Goal: Information Seeking & Learning: Find specific fact

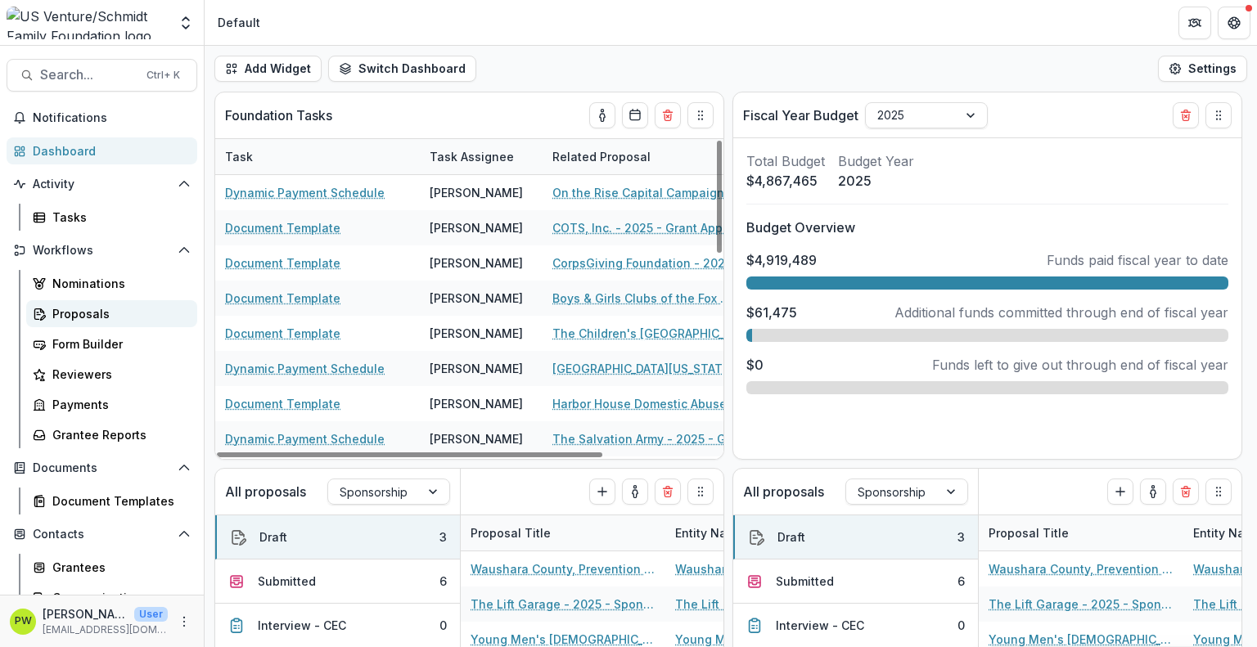
click at [128, 307] on div "Proposals" at bounding box center [118, 313] width 132 height 17
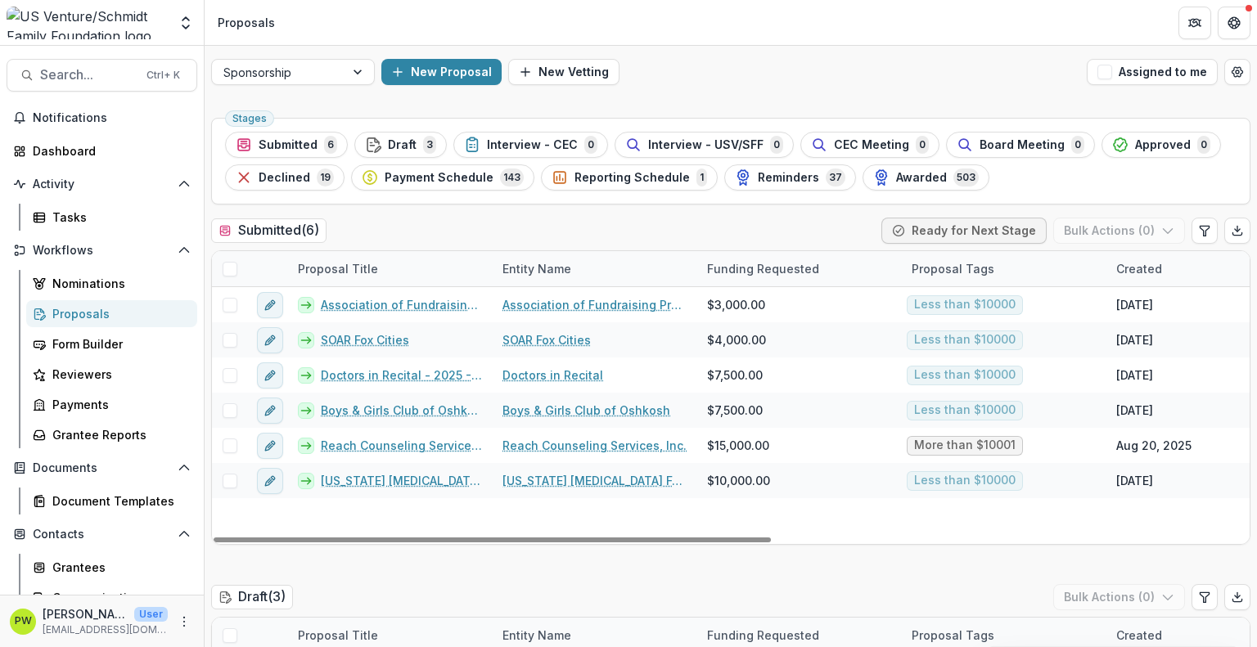
click at [348, 84] on div "Sponsorship New Proposal New Vetting Assigned to me" at bounding box center [731, 72] width 1052 height 52
click at [347, 83] on div at bounding box center [358, 72] width 29 height 25
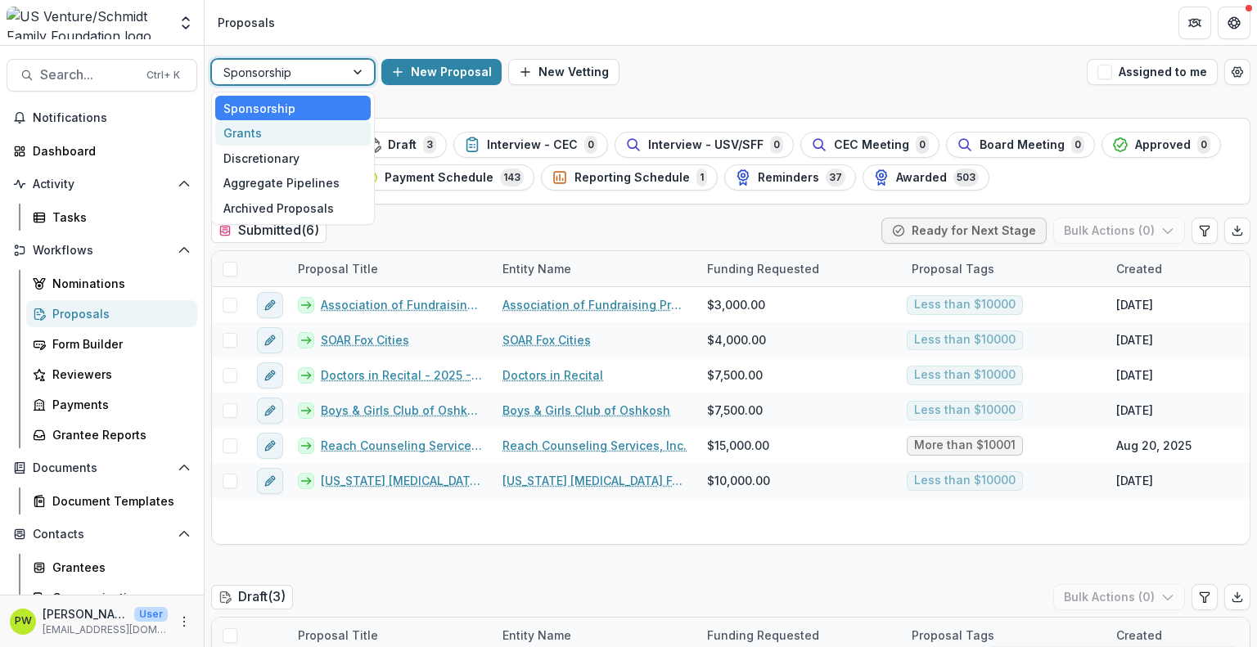
click at [329, 129] on div "Grants" at bounding box center [292, 132] width 155 height 25
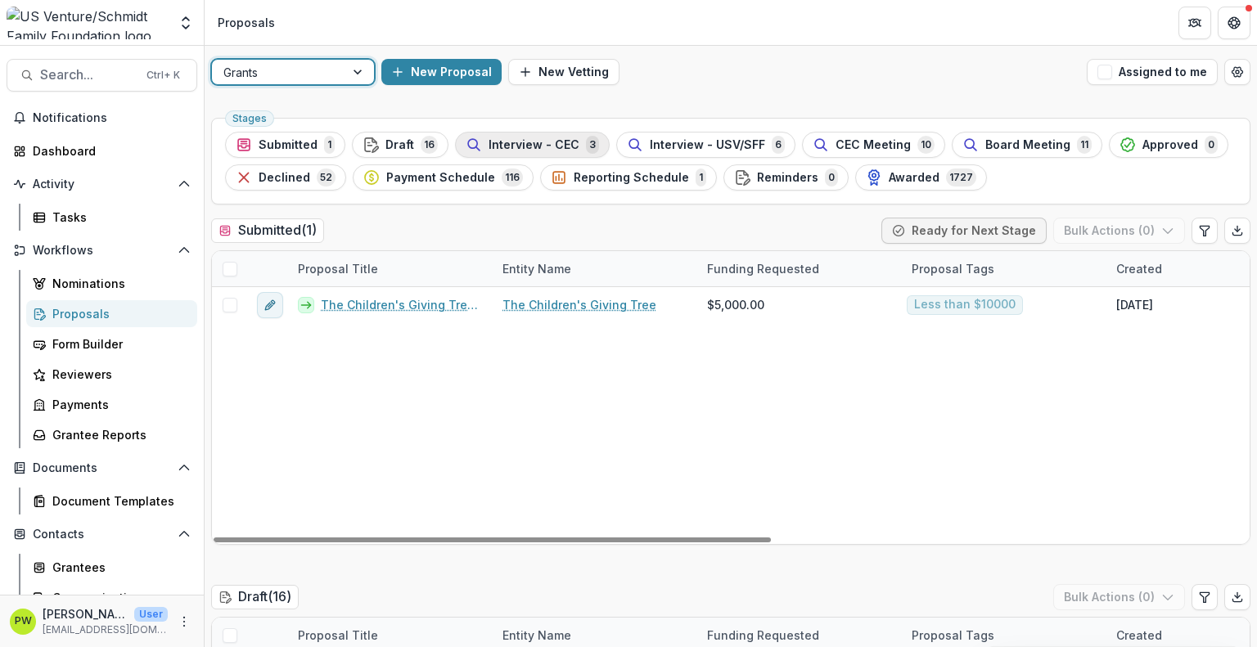
click at [560, 148] on span "Interview - CEC" at bounding box center [533, 145] width 91 height 14
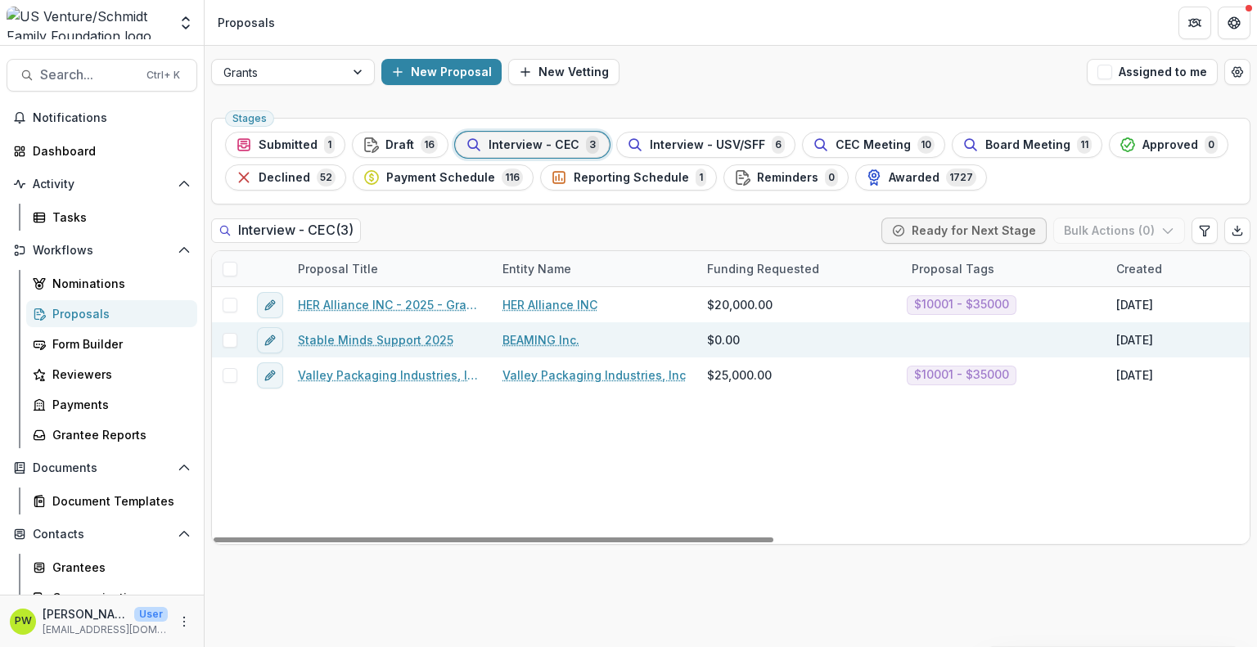
click at [401, 334] on link "Stable Minds Support 2025" at bounding box center [375, 339] width 155 height 17
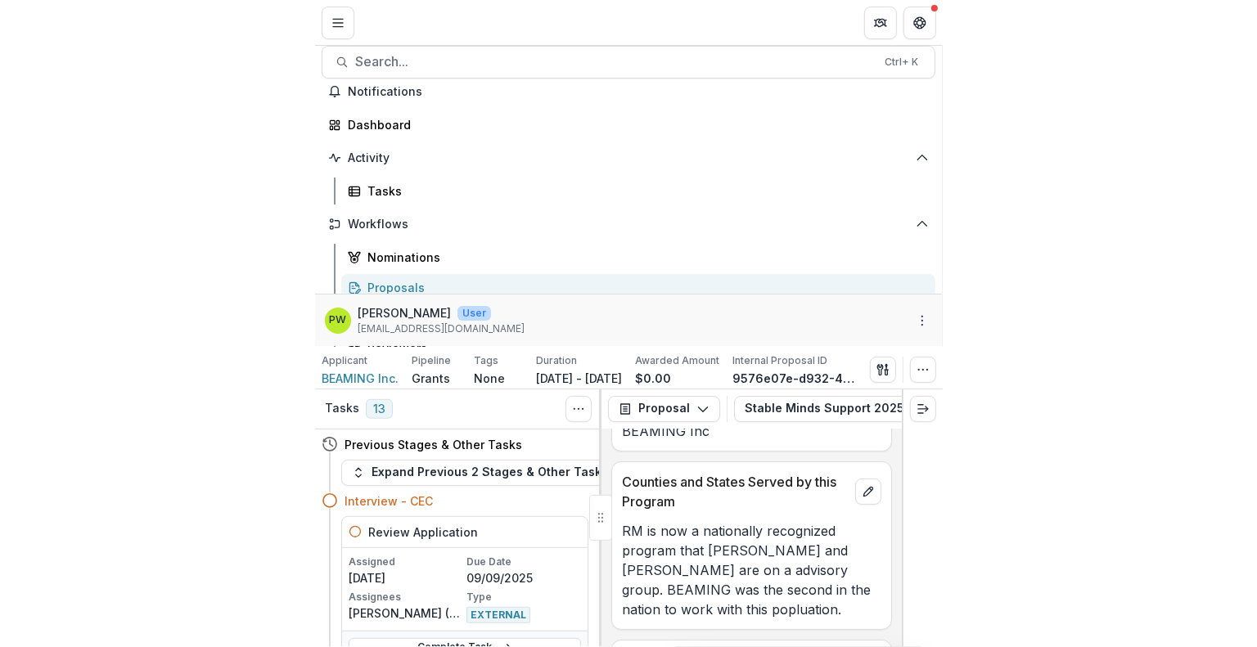
scroll to position [151, 0]
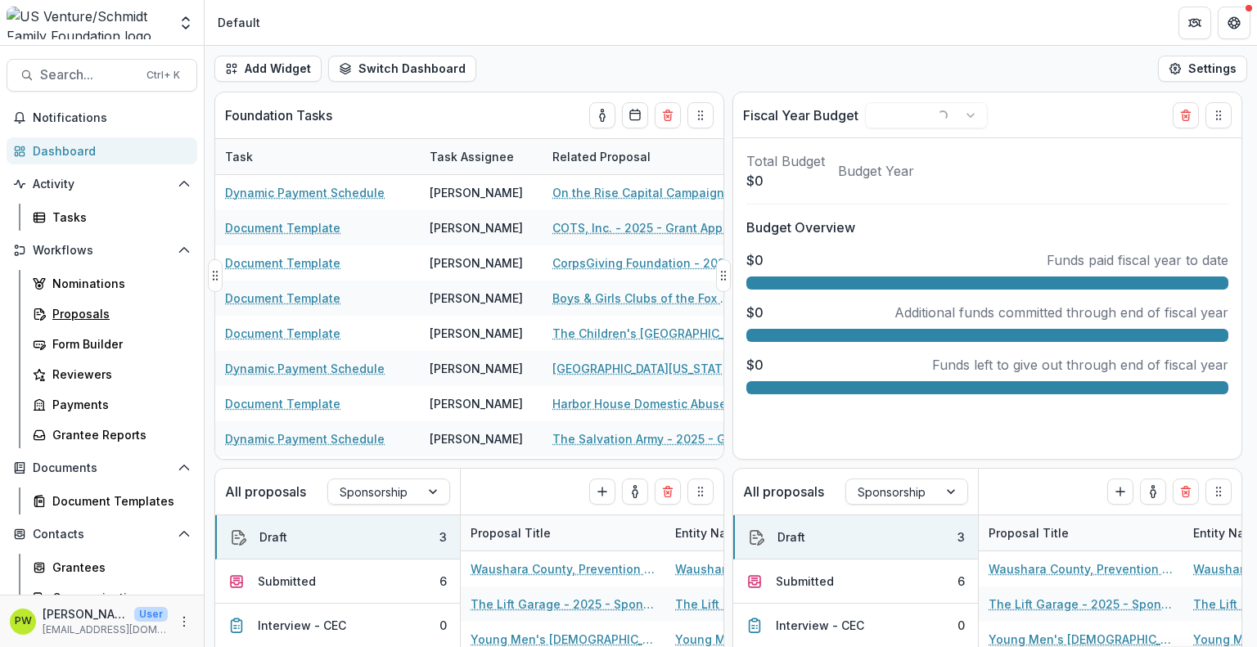
click at [97, 317] on div "Proposals" at bounding box center [118, 313] width 132 height 17
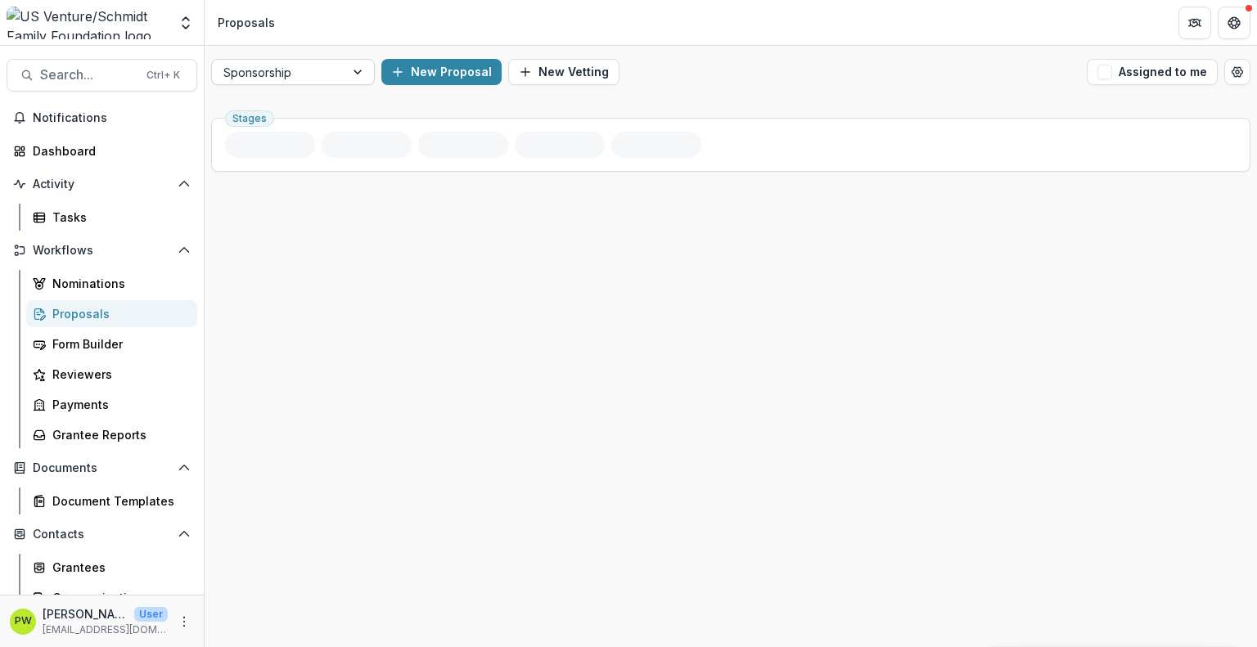
click at [310, 78] on div at bounding box center [278, 72] width 110 height 20
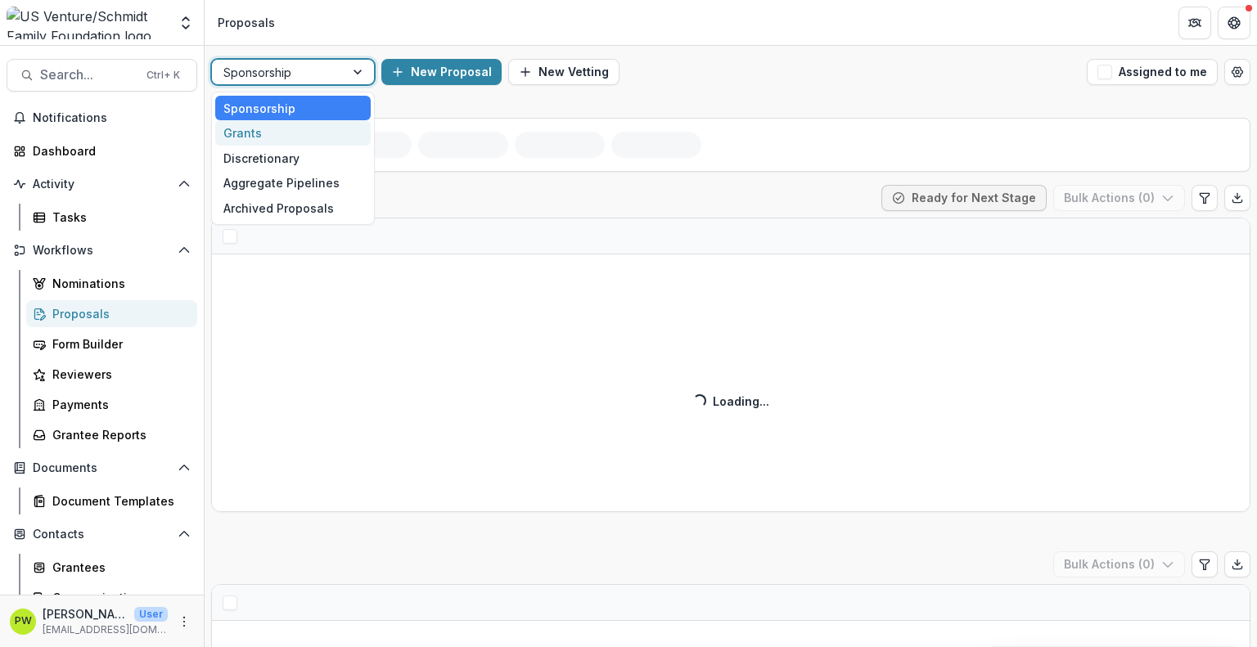
click at [308, 130] on div "Grants" at bounding box center [292, 132] width 155 height 25
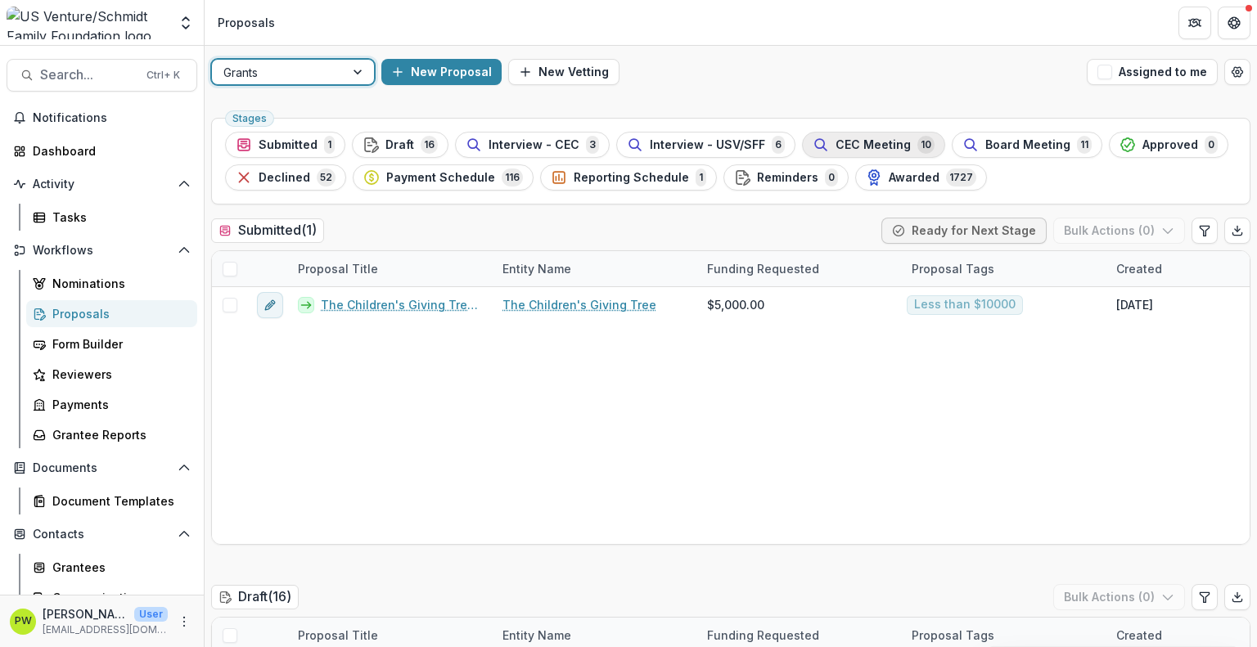
click at [841, 146] on span "CEC Meeting" at bounding box center [872, 145] width 75 height 14
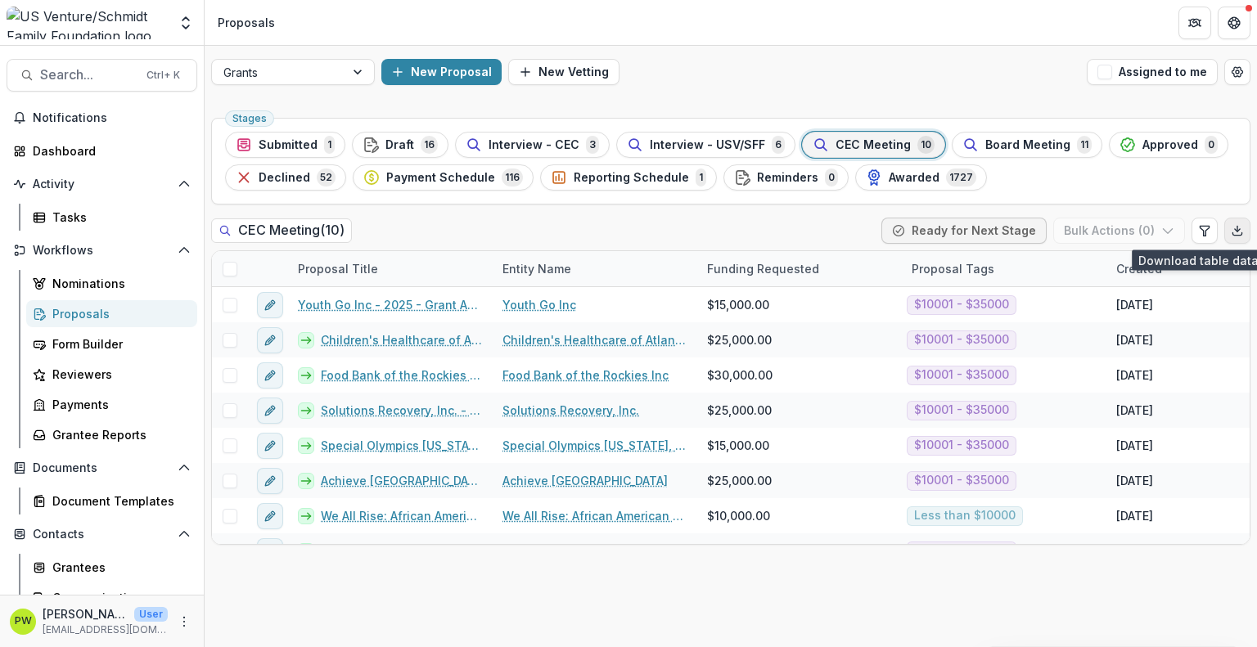
click at [1234, 229] on polyline "Export table data" at bounding box center [1236, 230] width 5 height 2
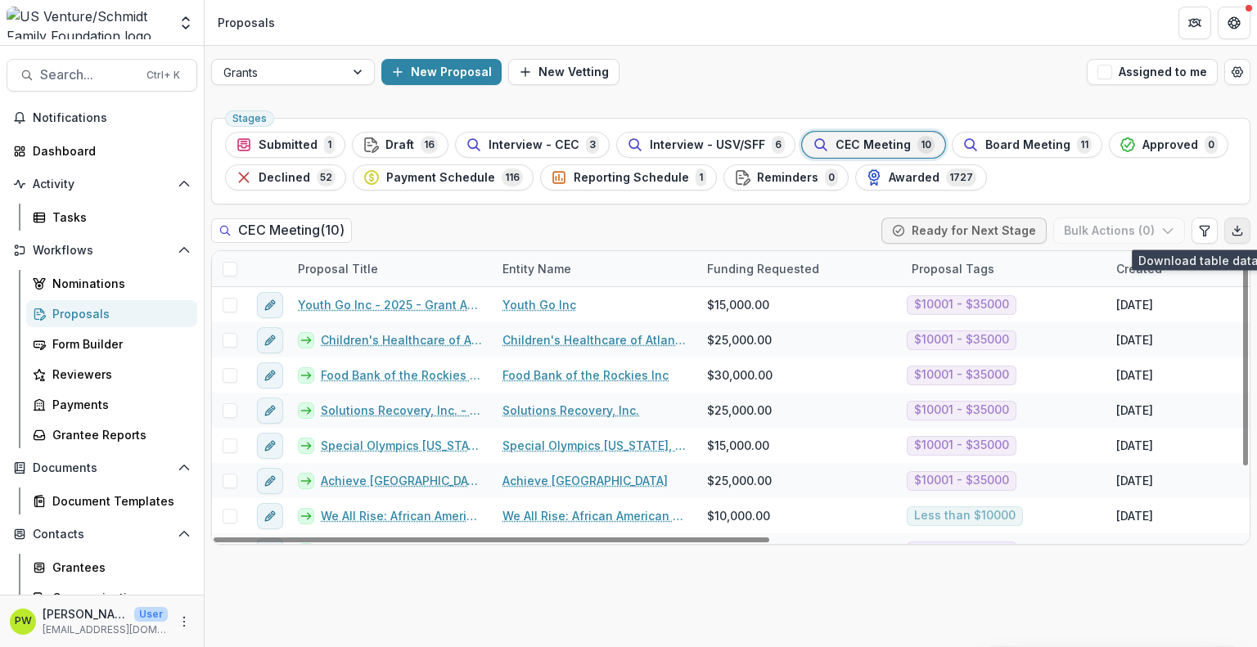
click at [1230, 236] on button "Export table data" at bounding box center [1237, 231] width 26 height 26
click at [567, 144] on span "Interview - CEC" at bounding box center [533, 145] width 91 height 14
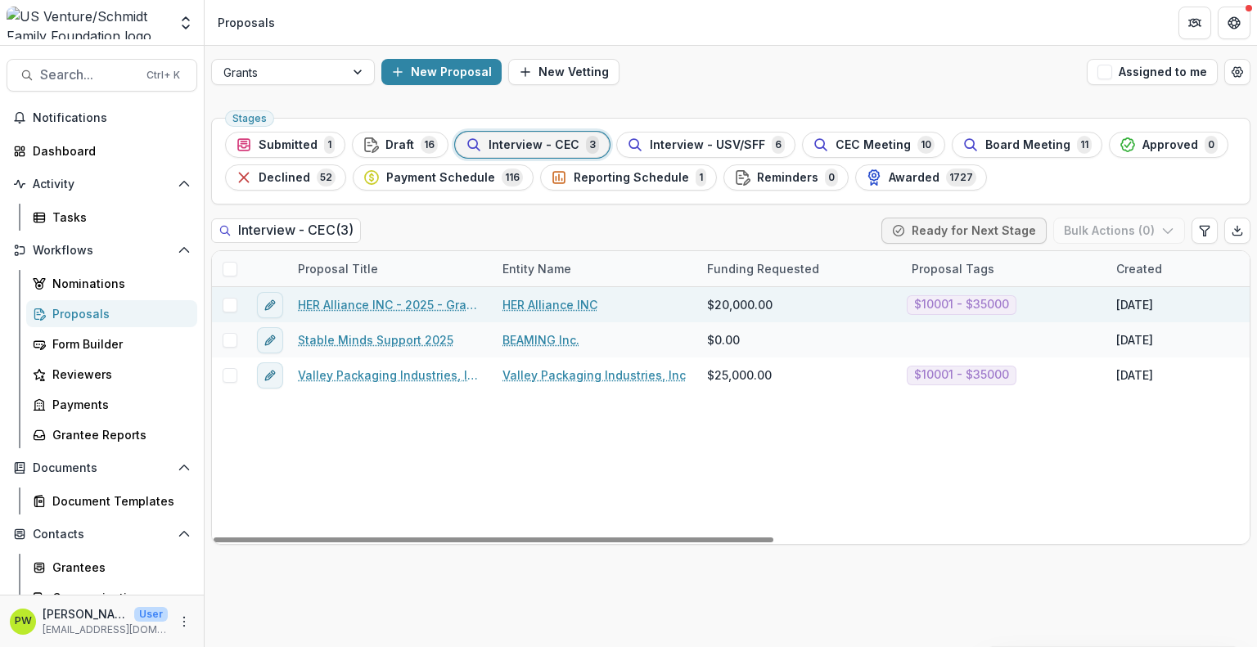
click at [409, 310] on link "HER Alliance INC - 2025 - Grant Application" at bounding box center [390, 304] width 185 height 17
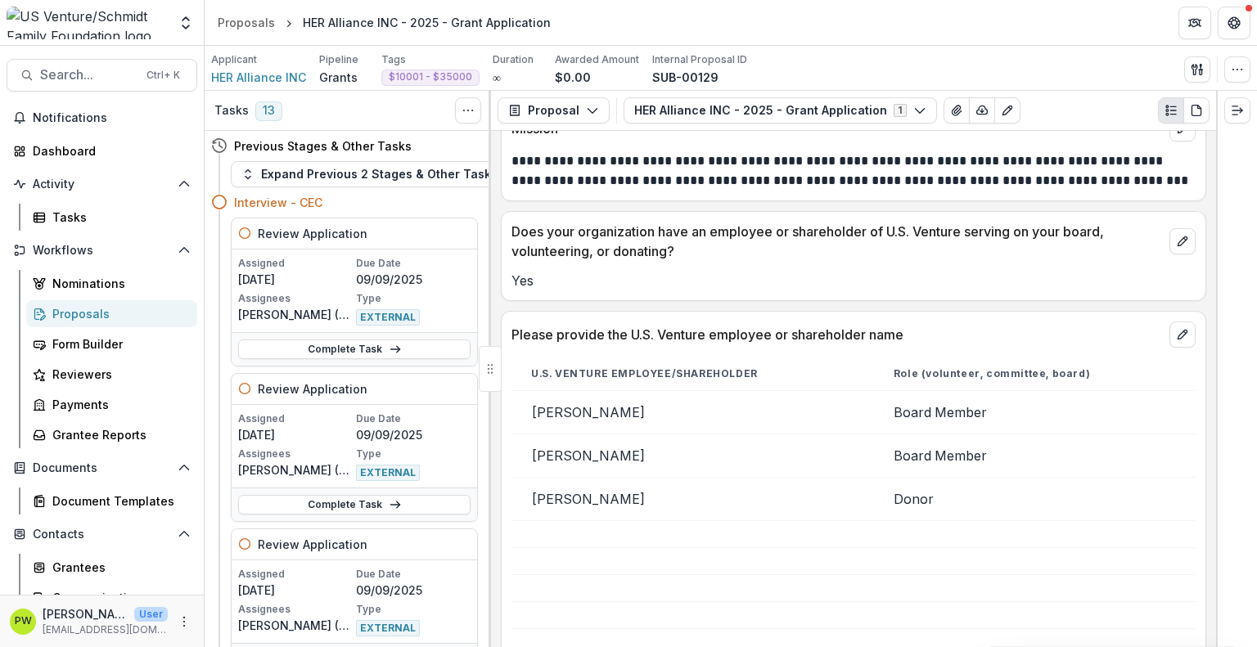
scroll to position [955, 0]
drag, startPoint x: 587, startPoint y: 398, endPoint x: 681, endPoint y: 396, distance: 94.1
click at [681, 396] on td "Carmen Van-Schyndel" at bounding box center [692, 410] width 362 height 43
drag, startPoint x: 581, startPoint y: 403, endPoint x: 708, endPoint y: 402, distance: 126.8
click at [708, 402] on td "Carmen Van-Schyndel" at bounding box center [692, 410] width 362 height 43
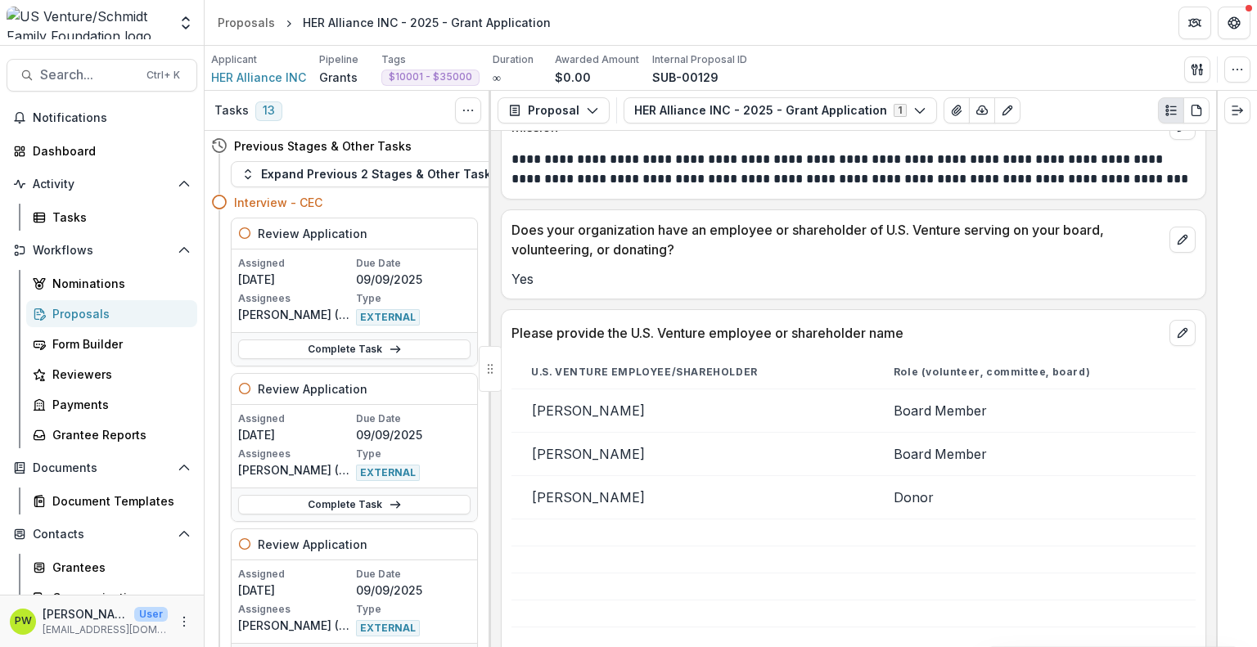
copy td "Van-Schyndel"
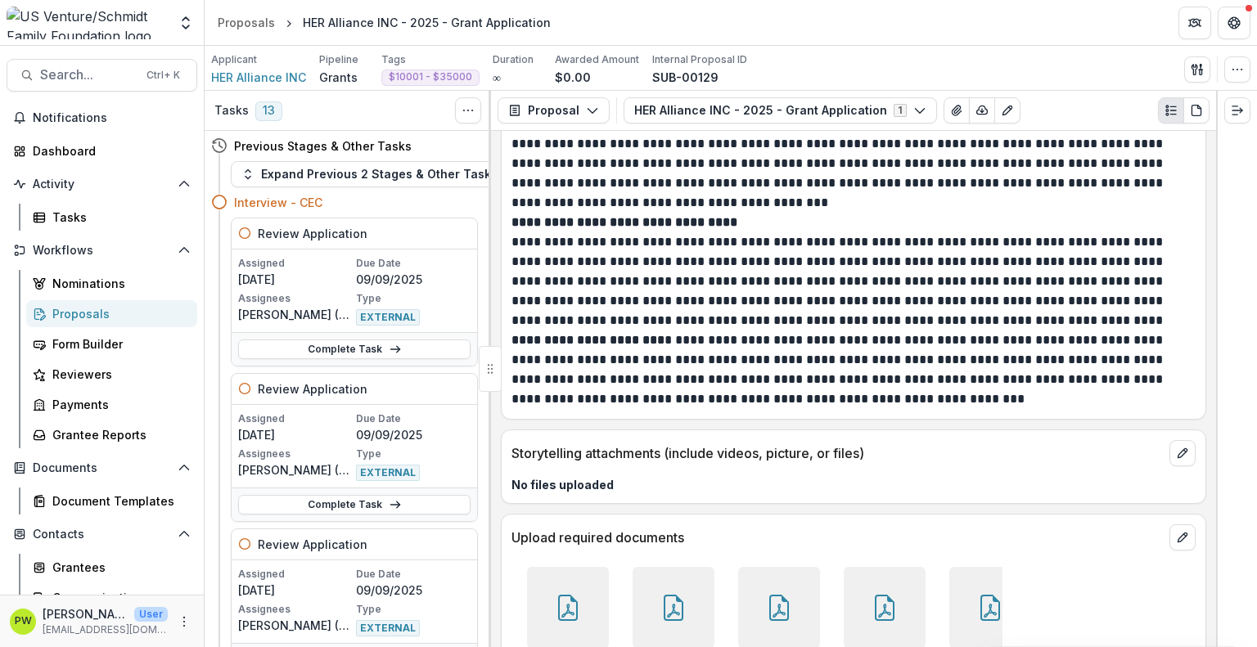
scroll to position [6191, 0]
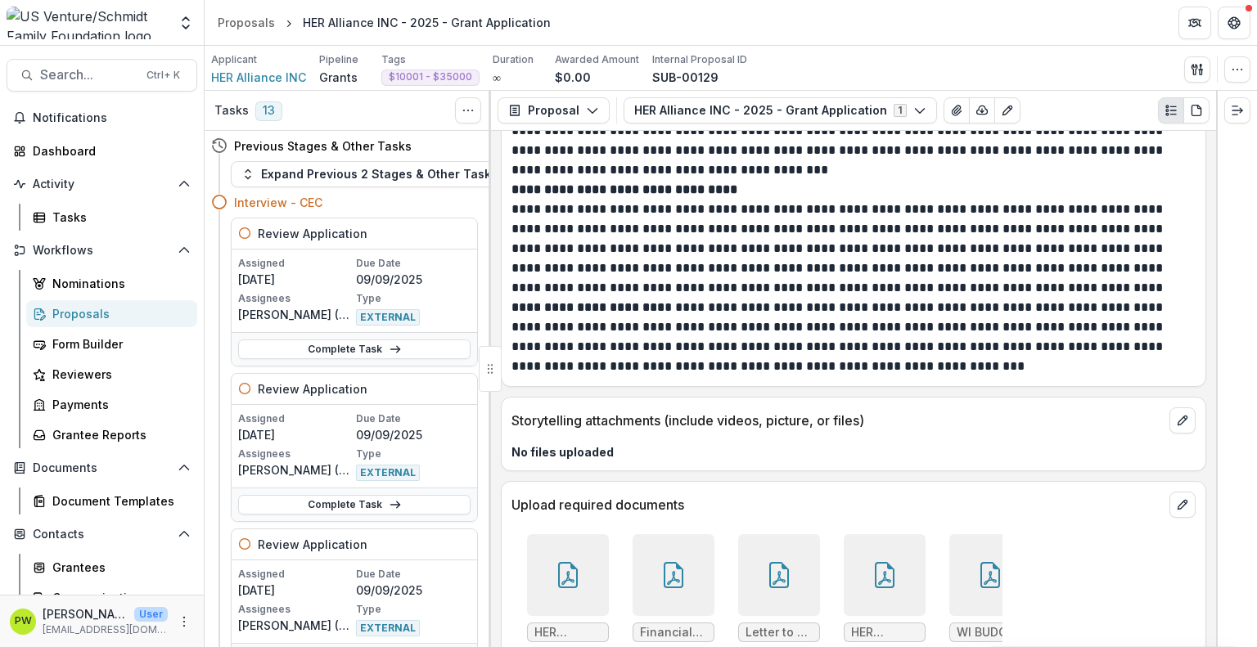
click at [563, 534] on div at bounding box center [568, 575] width 82 height 82
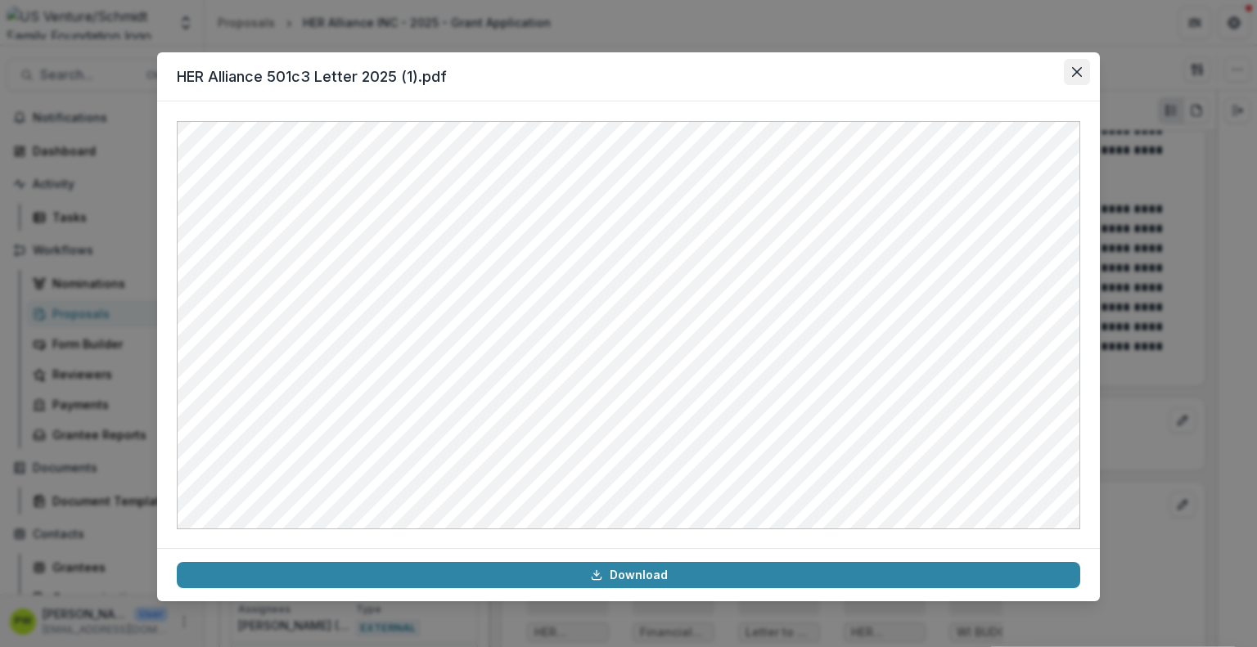
click at [1083, 68] on button "Close" at bounding box center [1076, 72] width 26 height 26
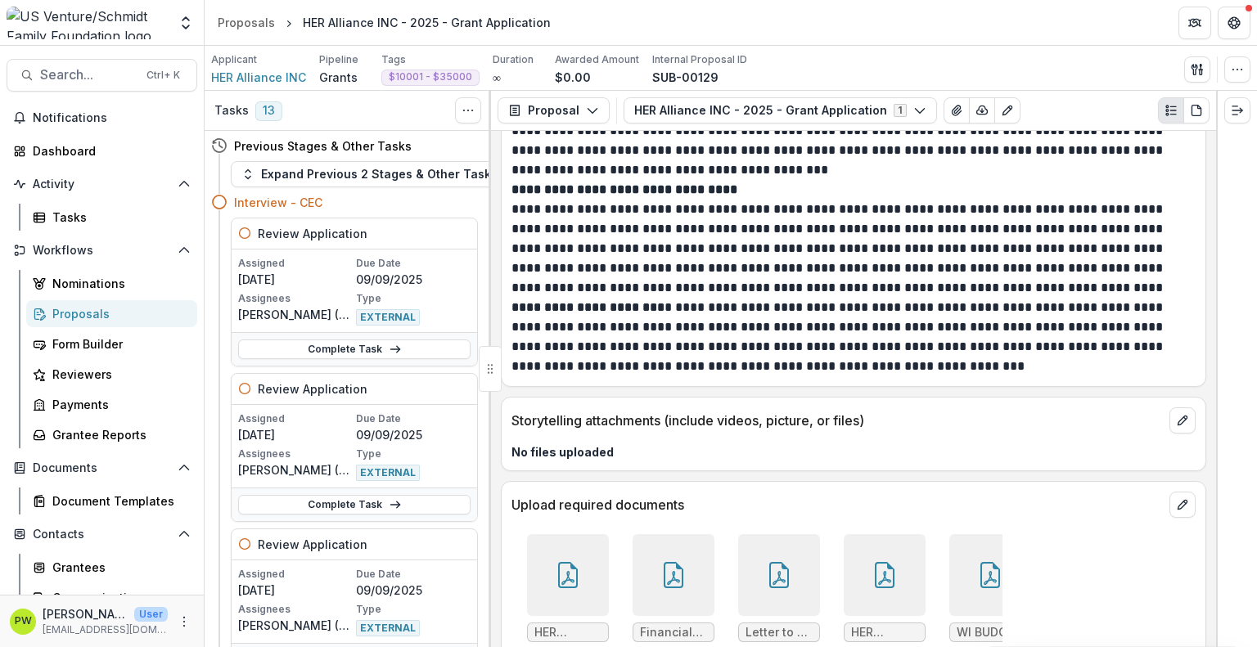
click at [695, 534] on div at bounding box center [673, 575] width 82 height 82
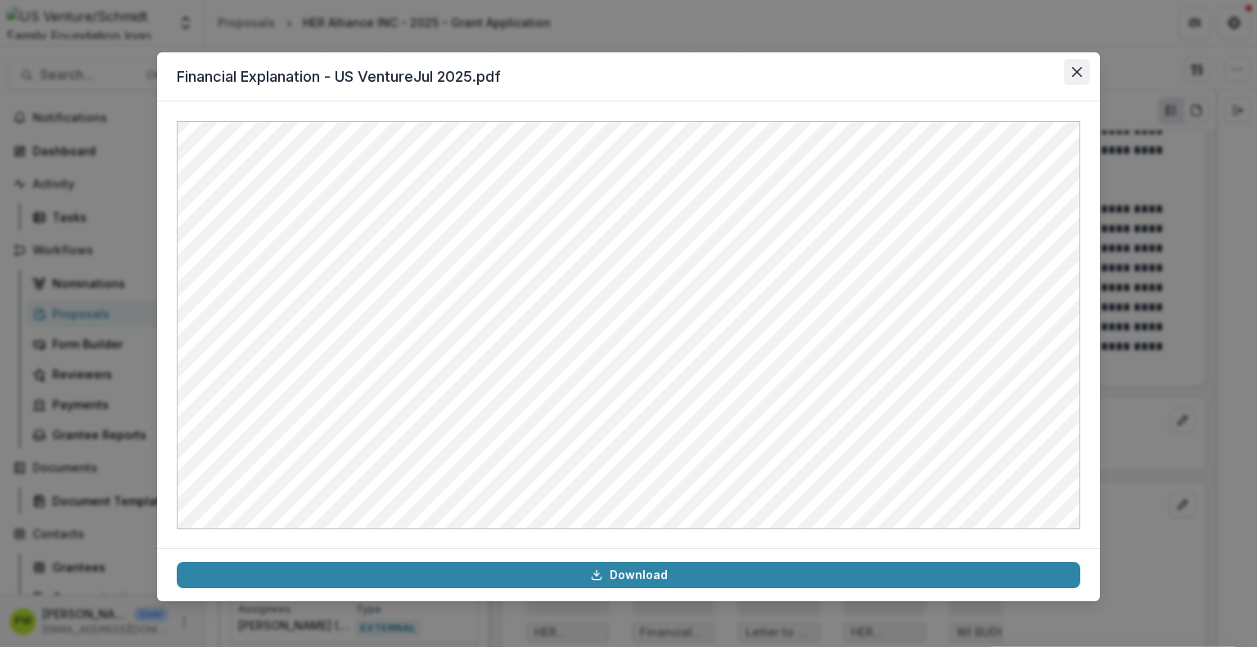
click at [1075, 71] on icon "Close" at bounding box center [1077, 72] width 10 height 10
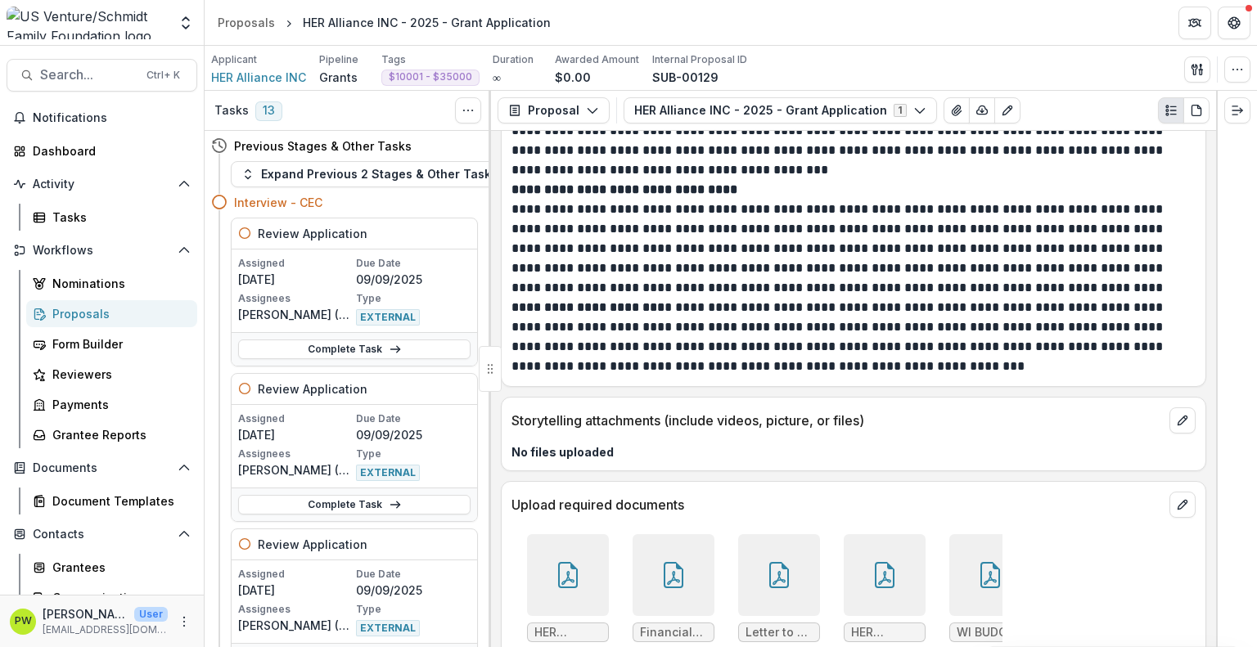
click at [753, 534] on div at bounding box center [779, 575] width 82 height 82
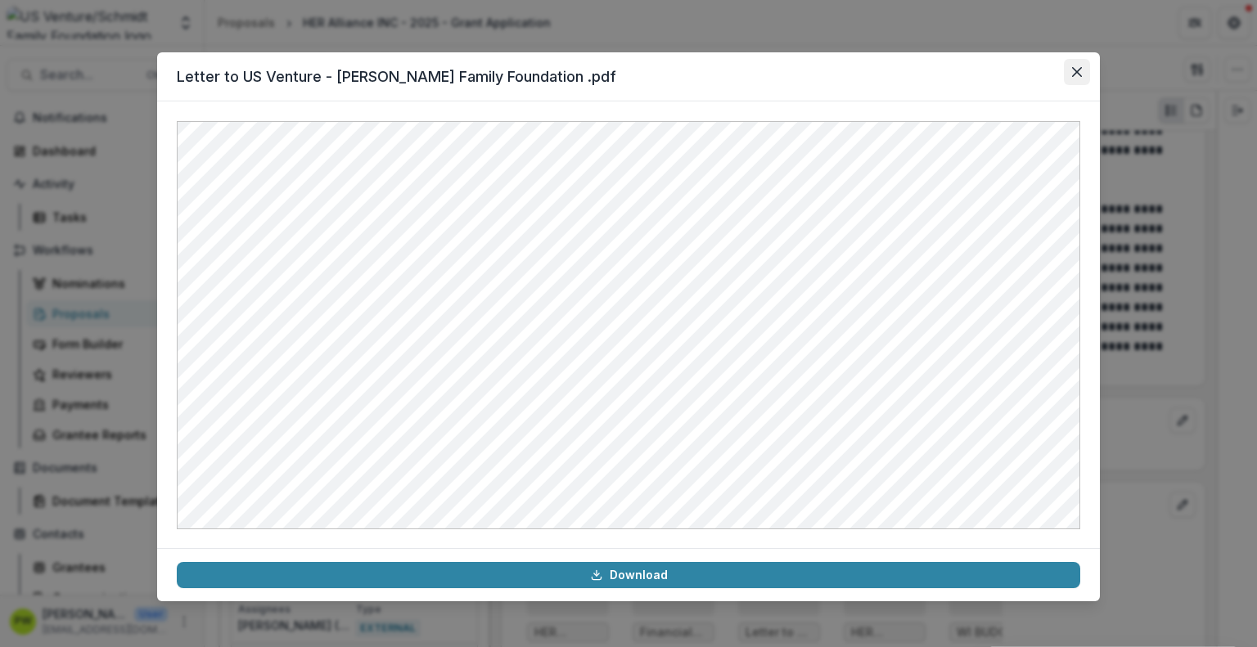
click at [1075, 62] on button "Close" at bounding box center [1076, 72] width 26 height 26
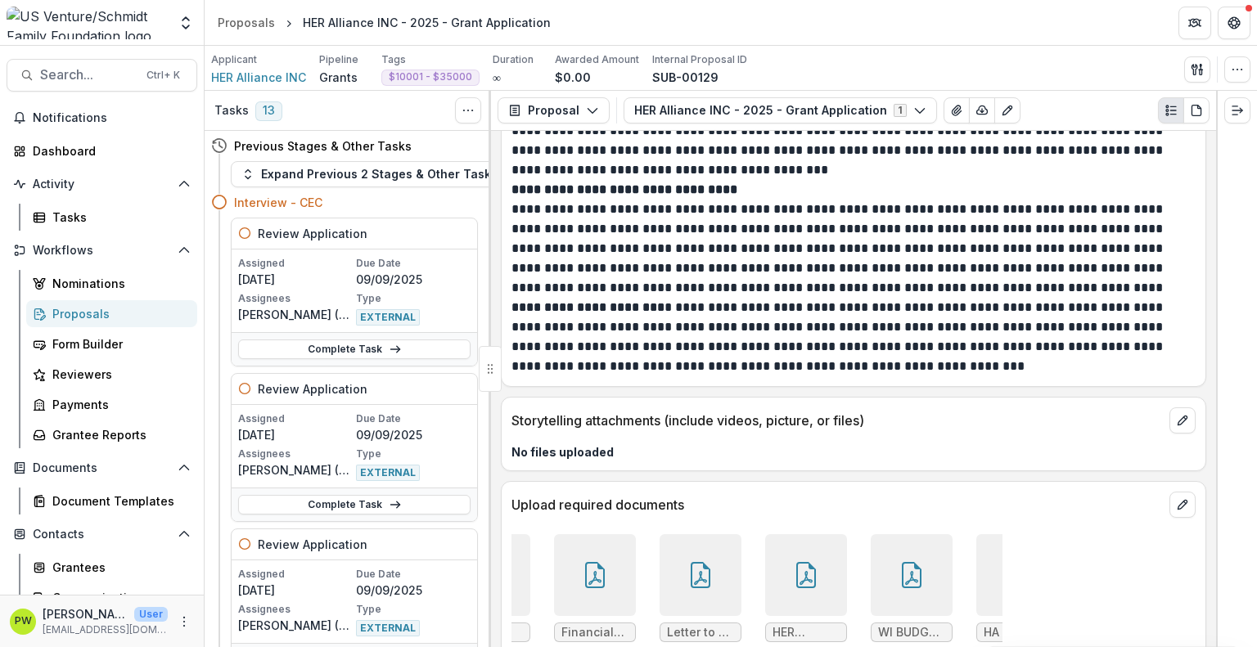
scroll to position [0, 95]
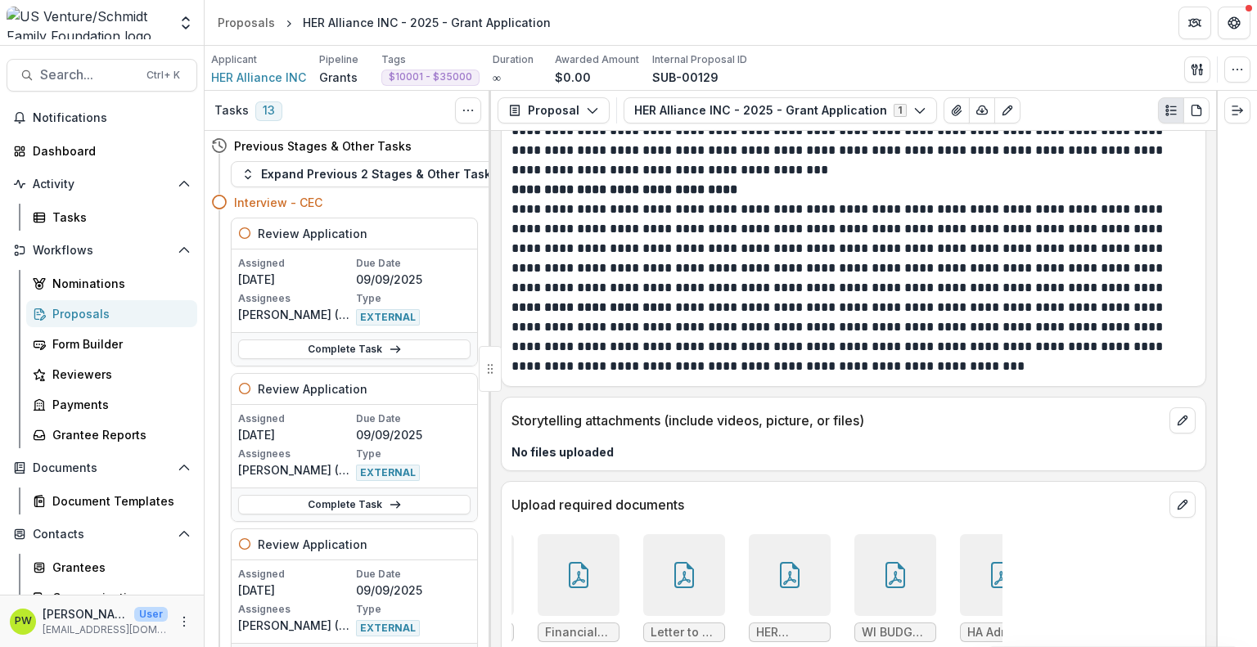
click at [751, 534] on div at bounding box center [790, 575] width 82 height 82
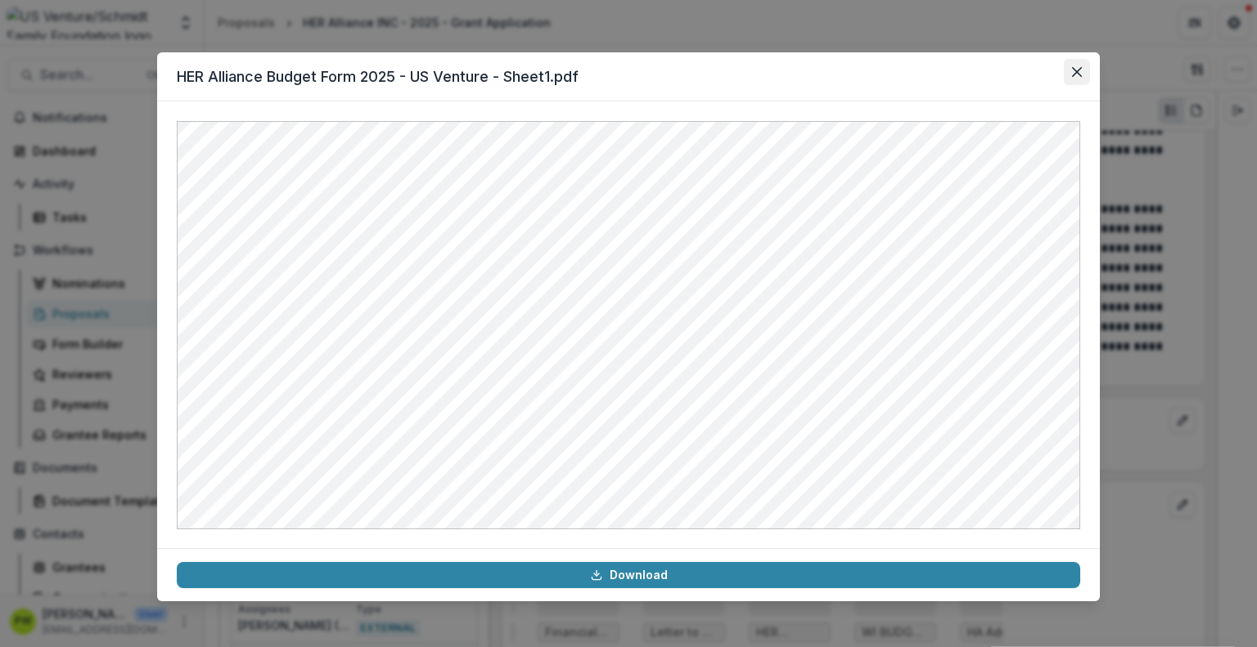
click at [1073, 74] on icon "Close" at bounding box center [1077, 72] width 10 height 10
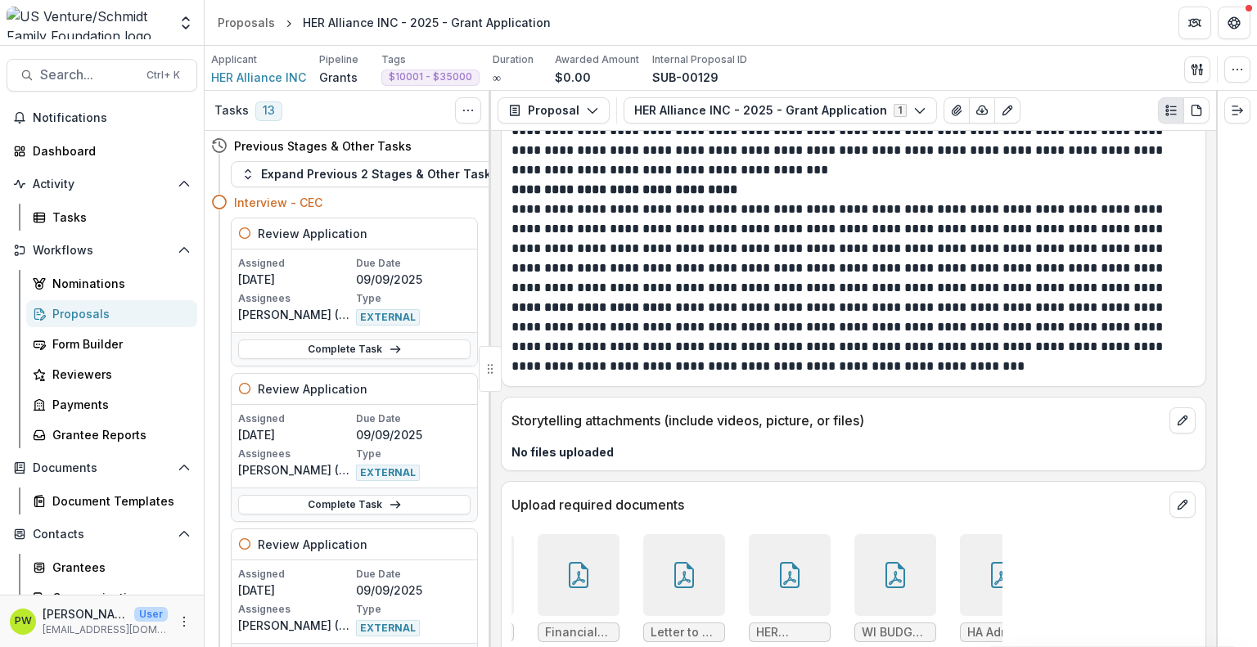
click at [882, 562] on icon at bounding box center [895, 575] width 26 height 26
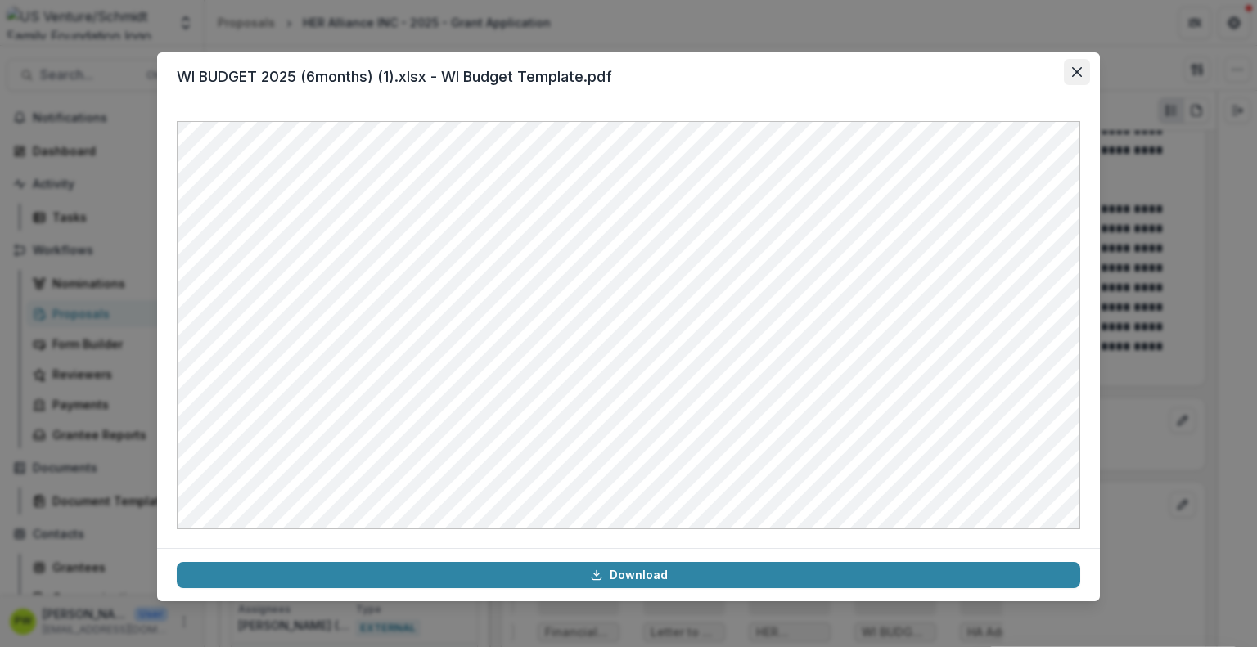
click at [1080, 75] on icon "Close" at bounding box center [1077, 72] width 10 height 10
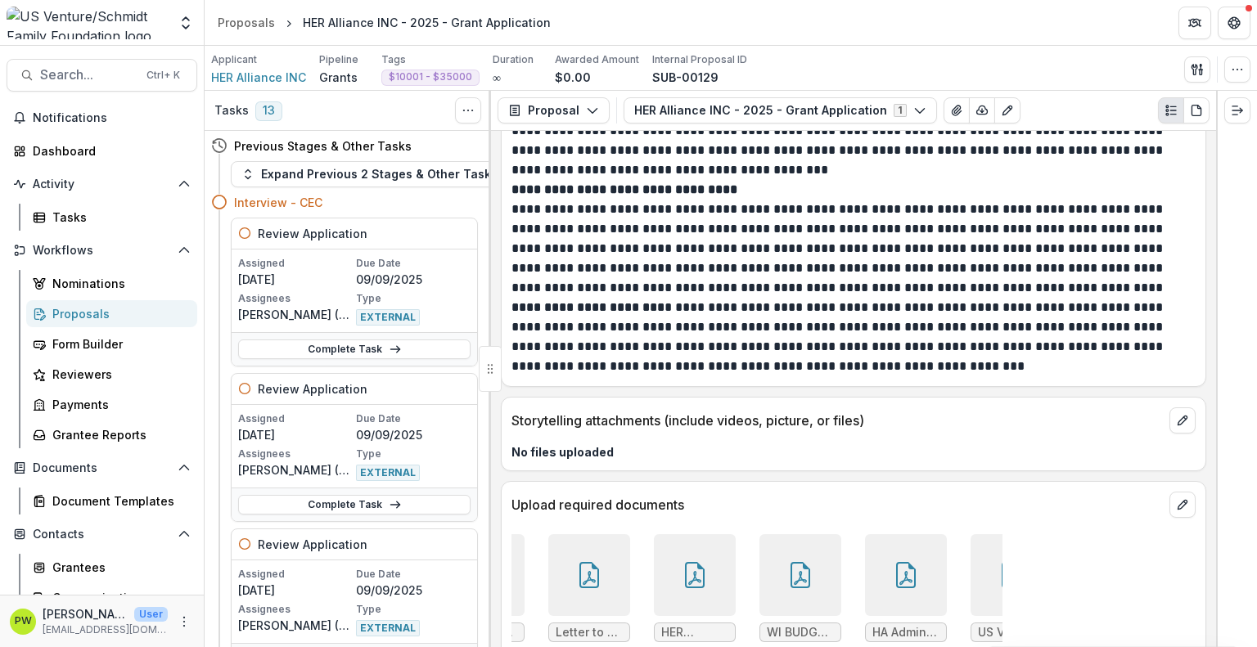
scroll to position [0, 234]
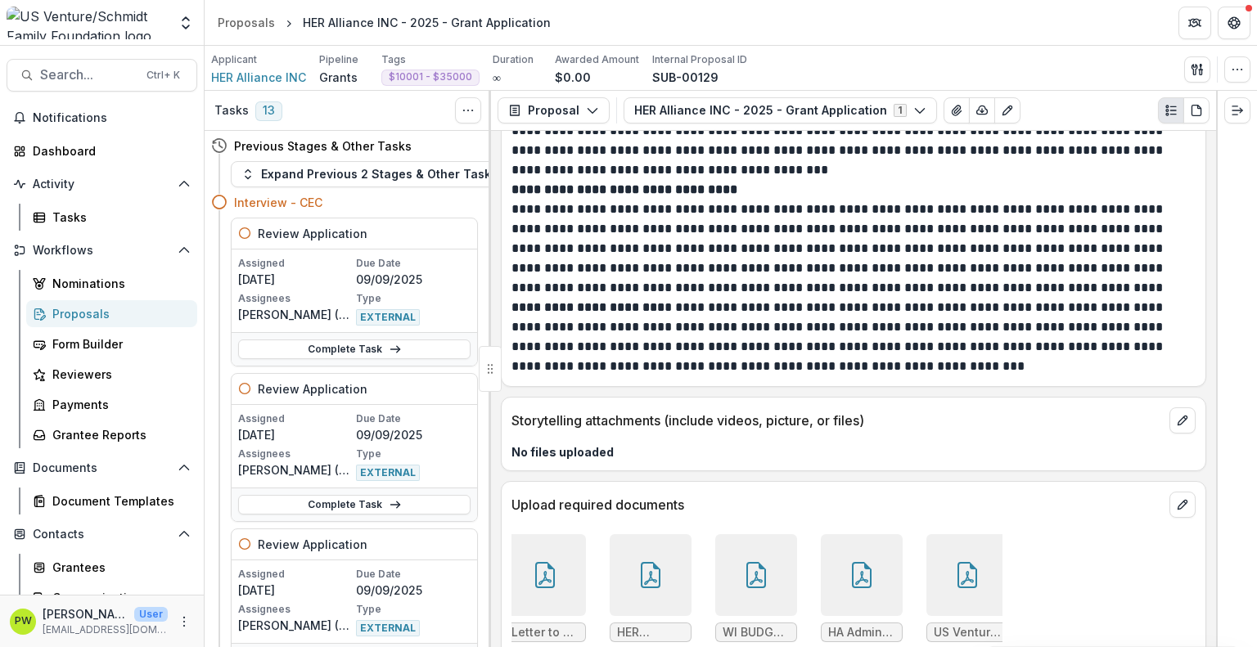
click at [825, 534] on div at bounding box center [862, 575] width 82 height 82
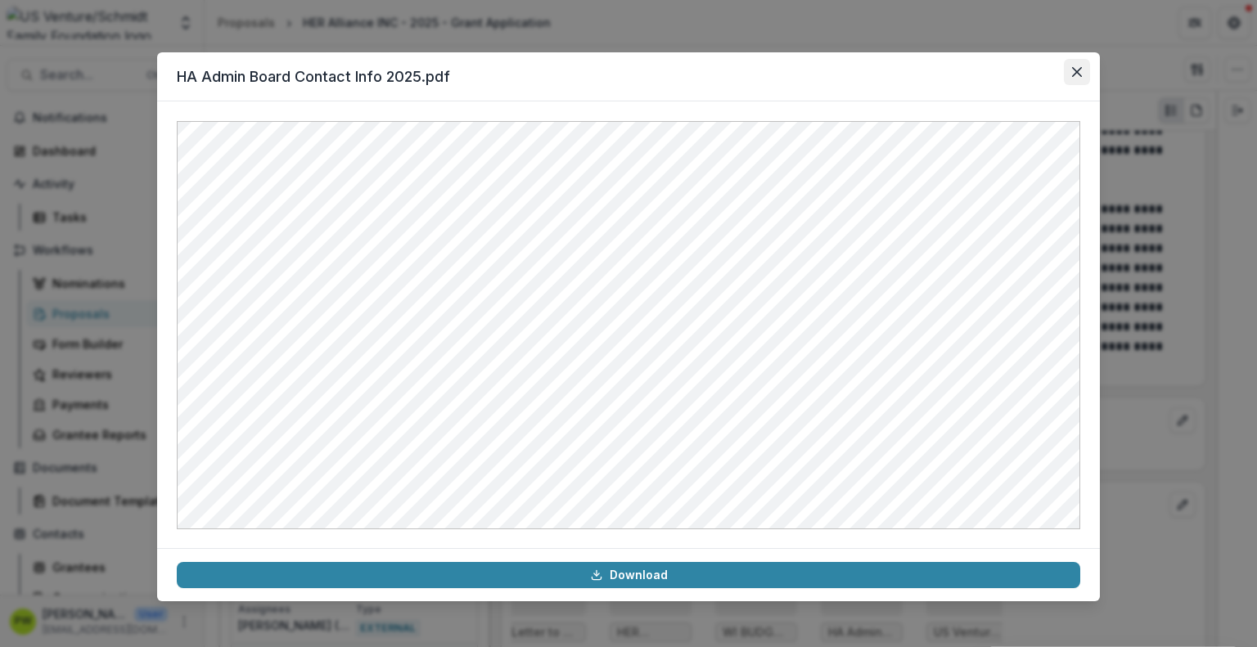
click at [1072, 76] on icon "Close" at bounding box center [1077, 72] width 10 height 10
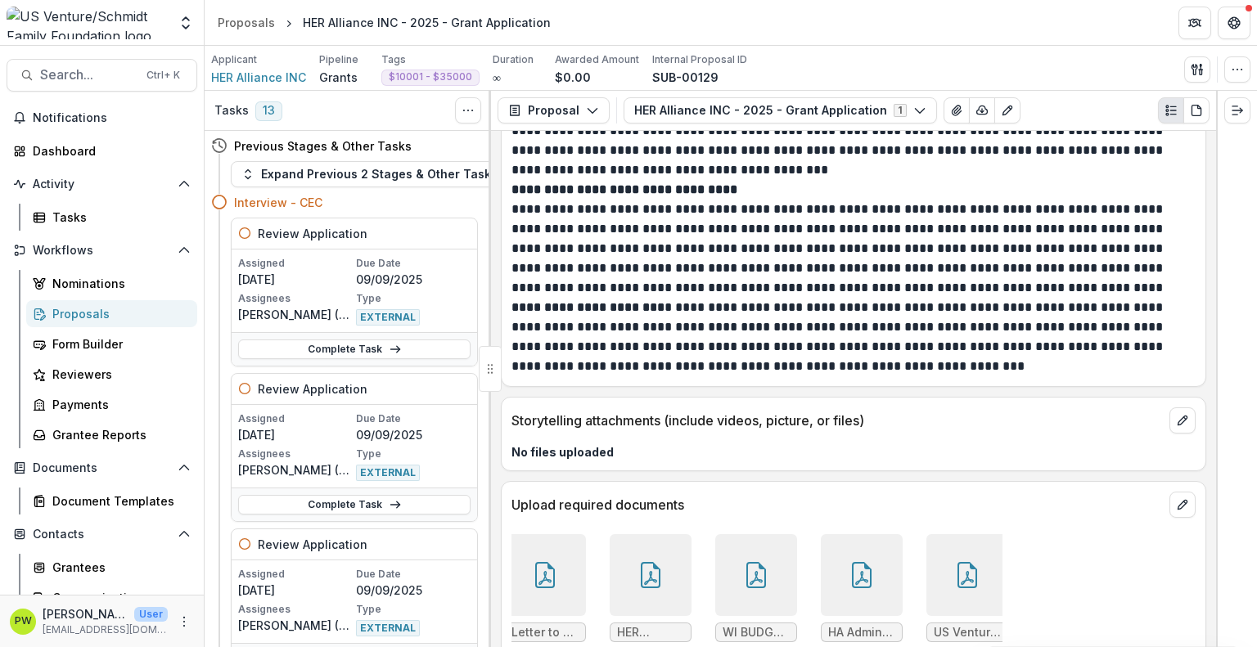
click at [933, 534] on div at bounding box center [967, 575] width 82 height 82
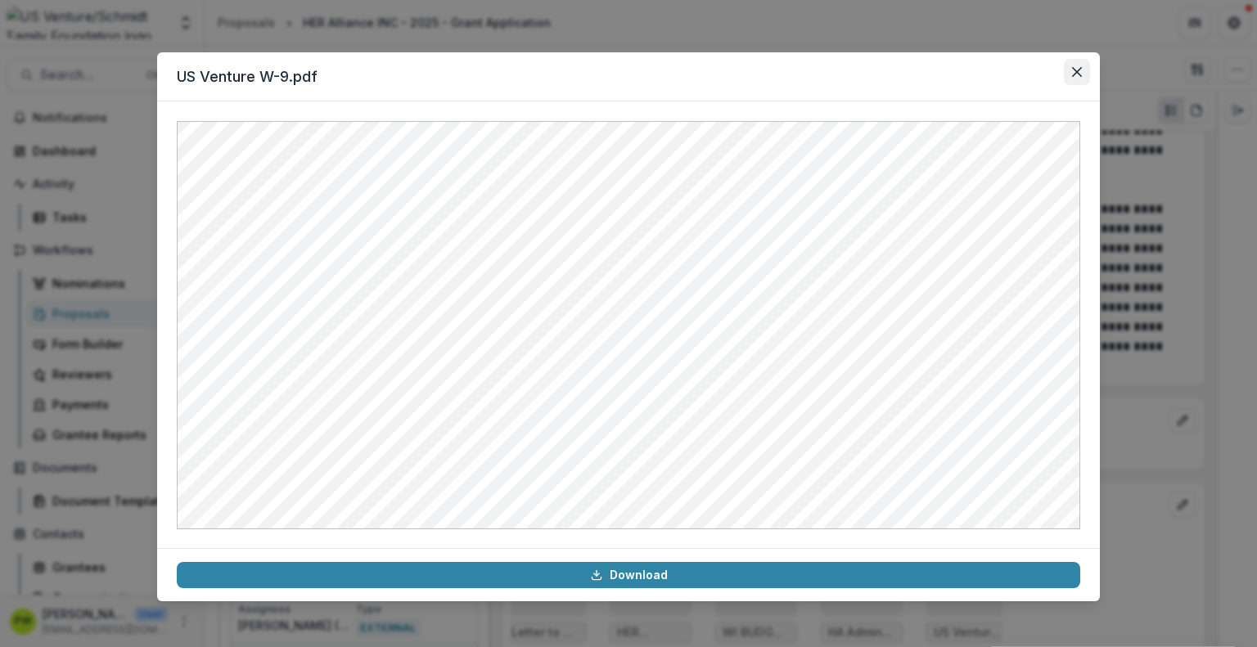
click at [1077, 75] on icon "Close" at bounding box center [1077, 72] width 10 height 10
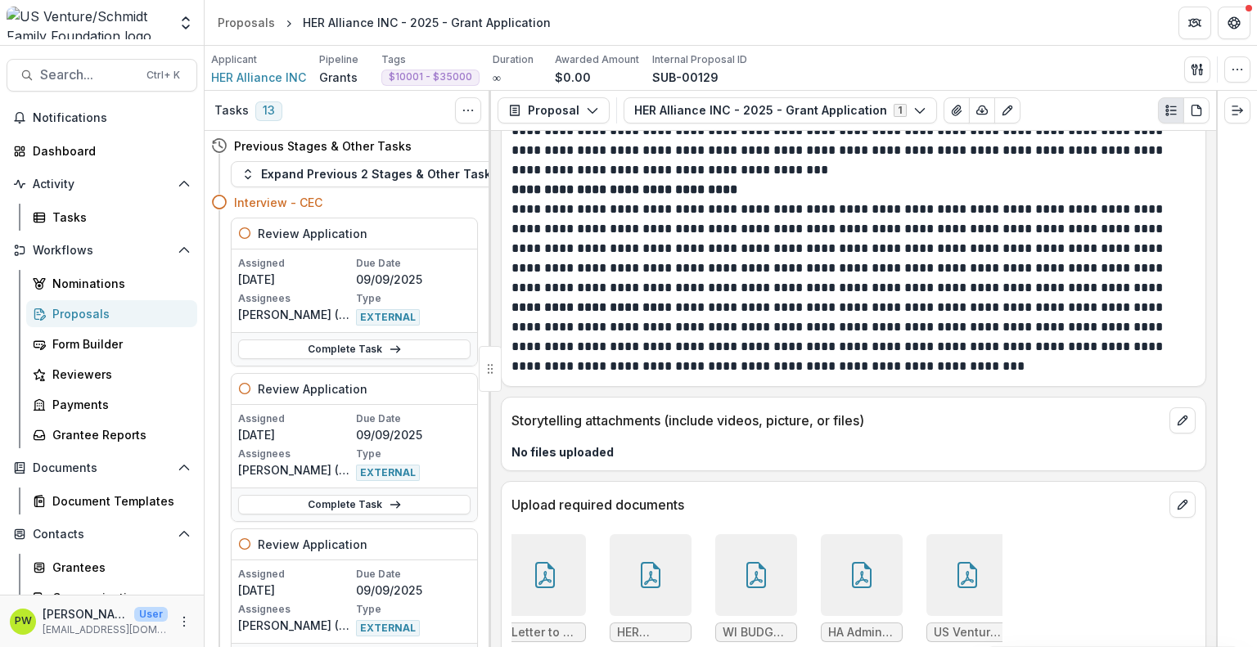
scroll to position [0, 0]
